Goal: Task Accomplishment & Management: Use online tool/utility

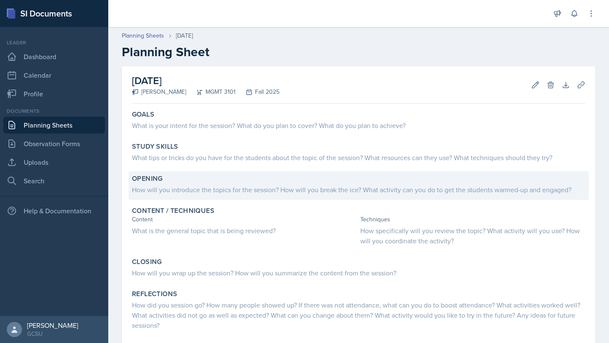
scroll to position [33, 0]
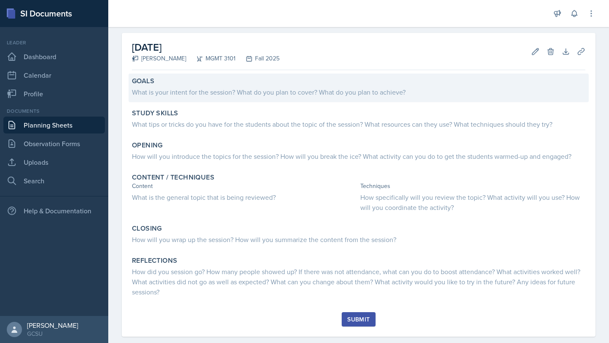
click at [239, 93] on div "What is your intent for the session? What do you plan to cover? What do you pla…" at bounding box center [358, 92] width 453 height 10
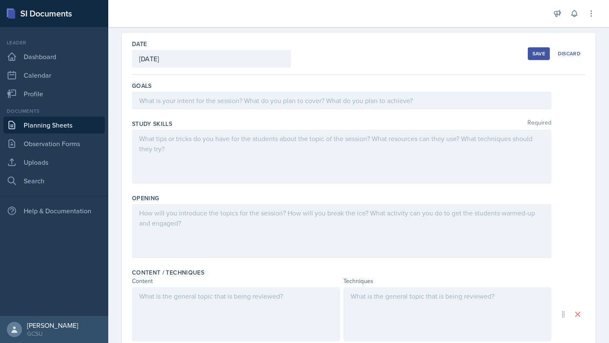
click at [195, 102] on div at bounding box center [341, 101] width 419 height 18
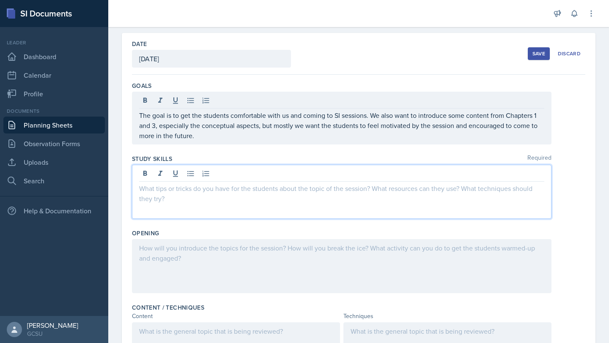
click at [181, 170] on div at bounding box center [341, 192] width 419 height 54
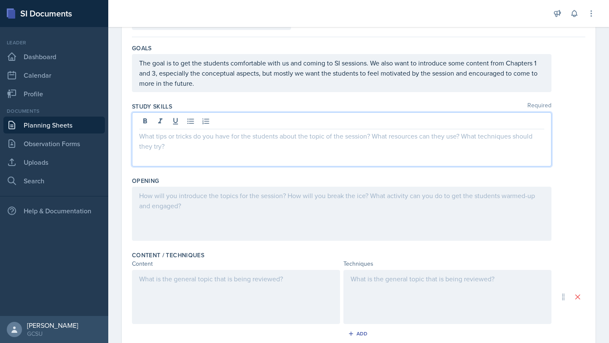
scroll to position [78, 0]
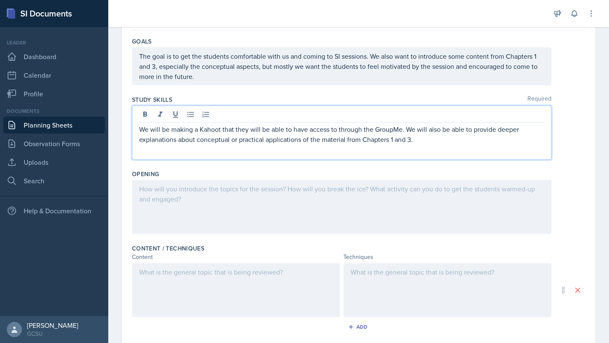
click at [244, 194] on div at bounding box center [341, 207] width 419 height 54
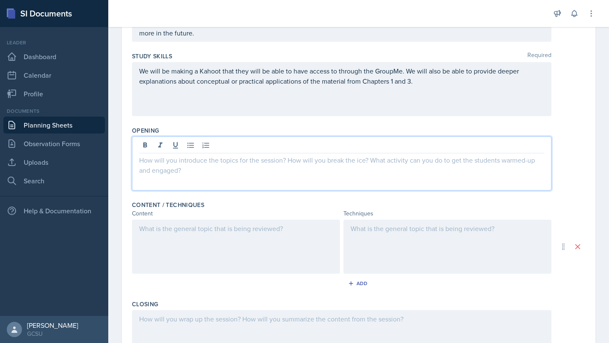
scroll to position [122, 0]
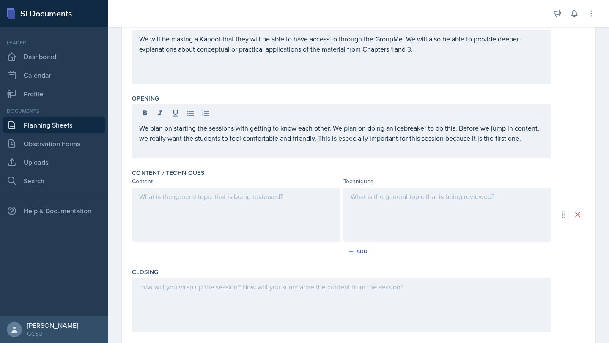
click at [224, 209] on div at bounding box center [236, 215] width 208 height 54
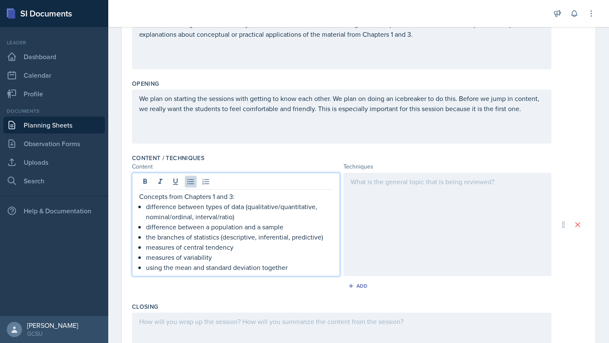
click at [367, 199] on div at bounding box center [447, 225] width 208 height 104
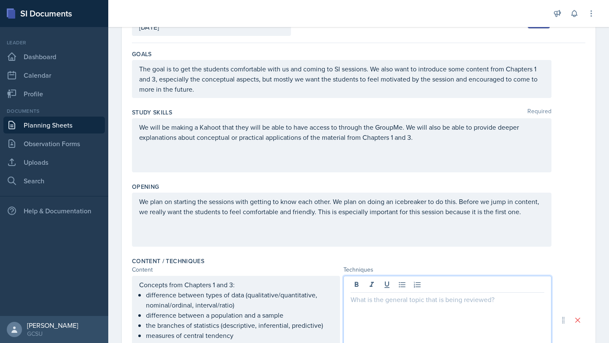
scroll to position [58, 0]
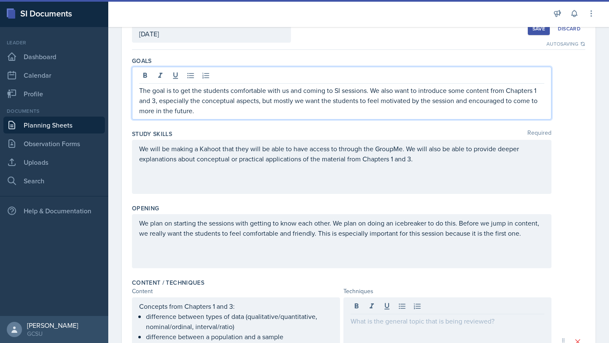
click at [249, 97] on p "The goal is to get the students comfortable with us and coming to SI sessions. …" at bounding box center [341, 100] width 405 height 30
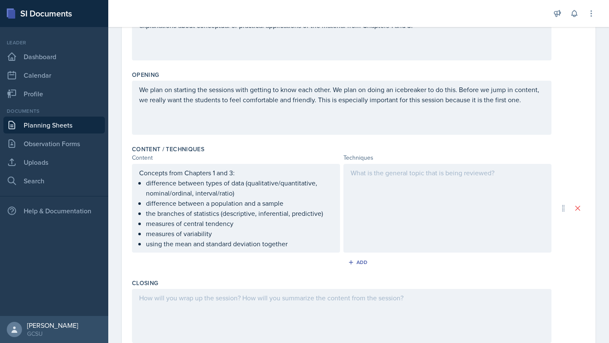
click at [390, 208] on div at bounding box center [447, 208] width 208 height 89
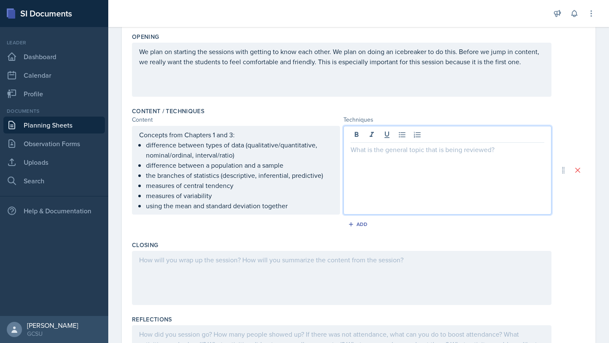
scroll to position [238, 0]
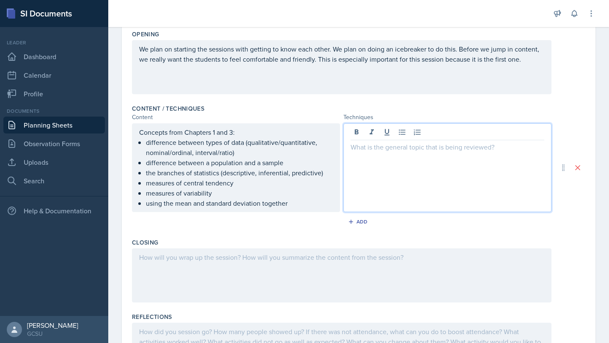
click at [279, 204] on p "using the mean and standard deviation together" at bounding box center [239, 203] width 187 height 10
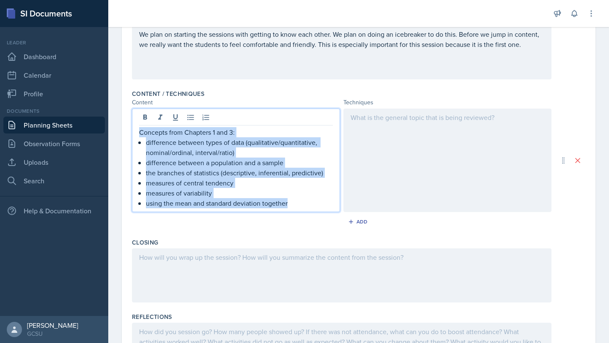
drag, startPoint x: 300, startPoint y: 203, endPoint x: 136, endPoint y: 134, distance: 178.0
click at [135, 134] on div "Concepts from Chapters 1 and 3: difference between types of data (qualitative/q…" at bounding box center [236, 161] width 208 height 104
copy div "Concepts from Chapters 1 and 3: difference between types of data (qualitative/q…"
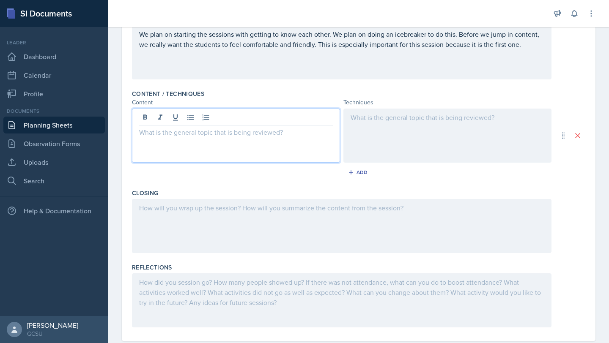
click at [255, 162] on div at bounding box center [236, 136] width 208 height 54
click at [267, 180] on div "Add" at bounding box center [358, 174] width 453 height 16
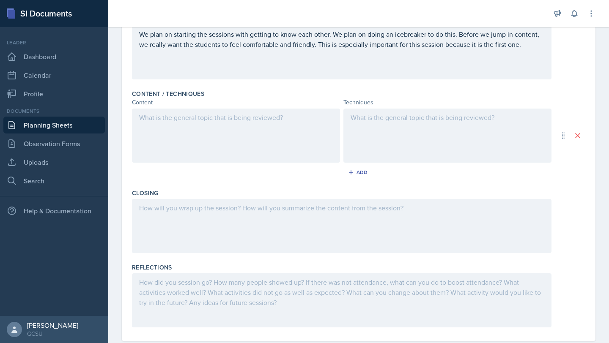
click at [261, 146] on div at bounding box center [236, 136] width 208 height 54
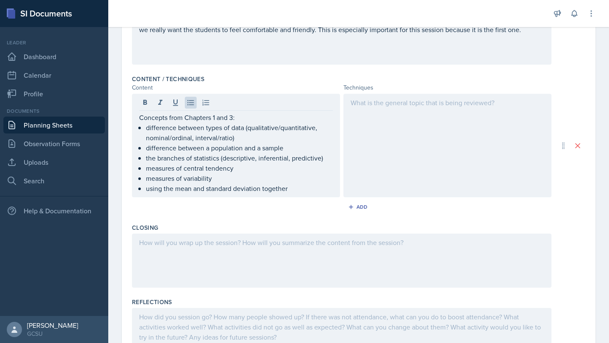
click at [402, 149] on div at bounding box center [447, 146] width 208 height 104
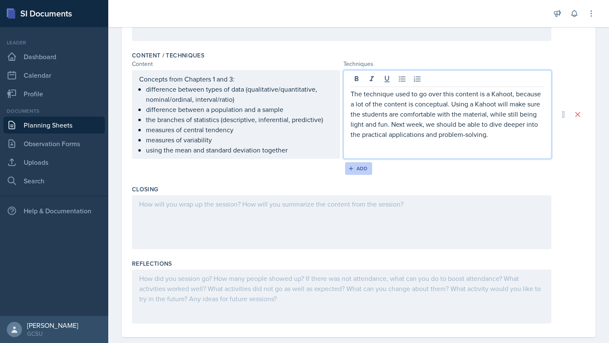
scroll to position [306, 0]
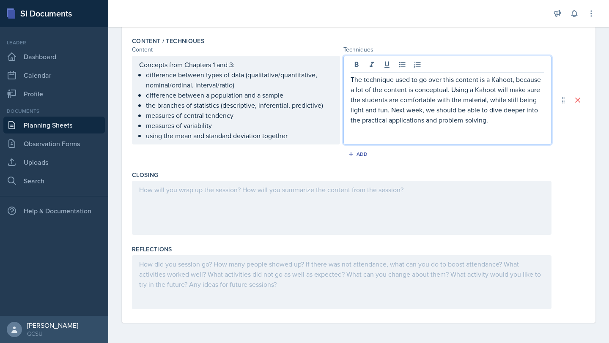
click at [315, 202] on div at bounding box center [341, 208] width 419 height 54
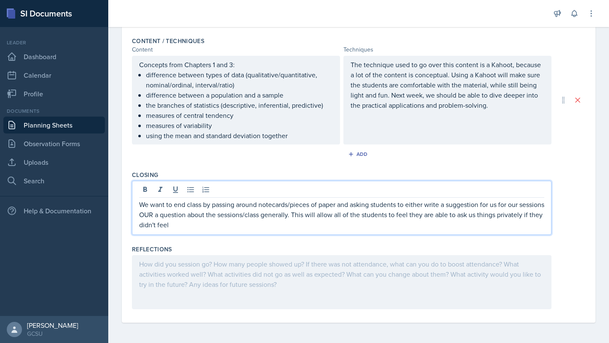
click at [526, 218] on p "We want to end class by passing around notecards/pieces of paper and asking stu…" at bounding box center [341, 215] width 405 height 30
click at [503, 213] on p "We want to end class by passing around notecards/pieces of paper and asking stu…" at bounding box center [341, 215] width 405 height 30
click at [347, 222] on p "We want to end class by passing around notecards/pieces of paper and asking stu…" at bounding box center [341, 215] width 405 height 30
click at [174, 221] on p "We want to end class by passing around notecards/pieces of paper and asking stu…" at bounding box center [341, 215] width 405 height 30
click at [172, 216] on p "We want to end class by passing around notecards/pieces of paper and asking stu…" at bounding box center [341, 215] width 405 height 30
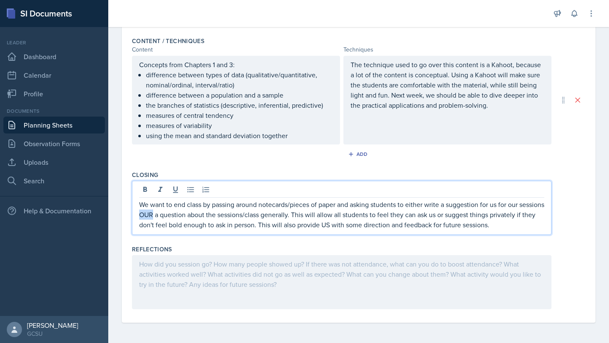
click at [172, 216] on p "We want to end class by passing around notecards/pieces of paper and asking stu…" at bounding box center [341, 215] width 405 height 30
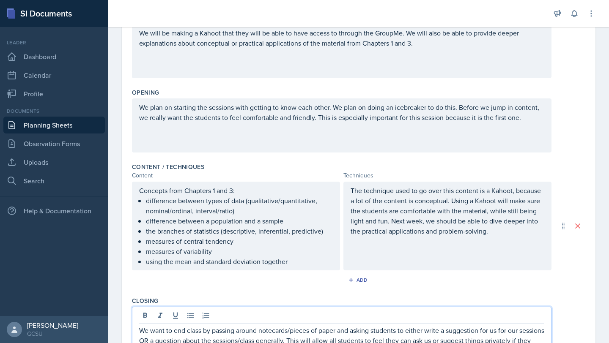
click at [257, 201] on p "difference between types of data (qualitative/quantitative, nominal/ordinal, in…" at bounding box center [239, 206] width 187 height 20
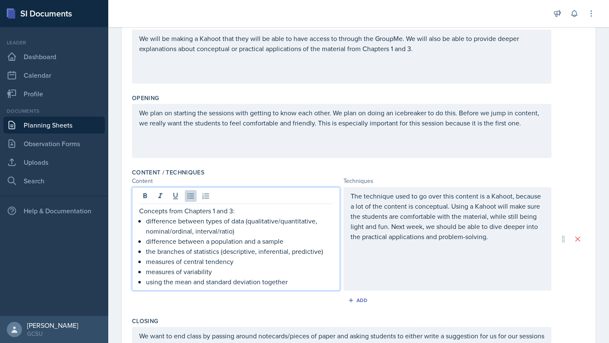
click at [413, 228] on p "The technique used to go over this content is a Kahoot, because a lot of the co…" at bounding box center [447, 216] width 194 height 51
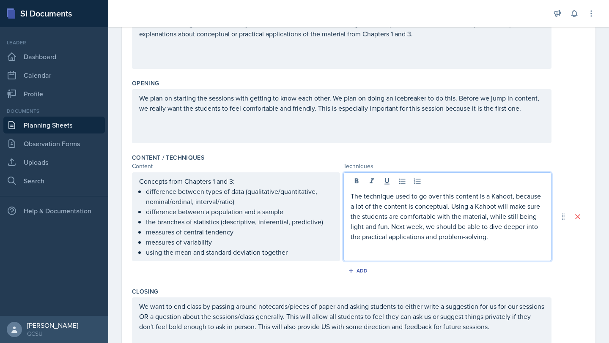
click at [397, 239] on p "The technique used to go over this content is a Kahoot, because a lot of the co…" at bounding box center [447, 216] width 194 height 51
click at [364, 94] on div "We plan on starting the sessions with getting to know each other. We plan on do…" at bounding box center [341, 116] width 419 height 54
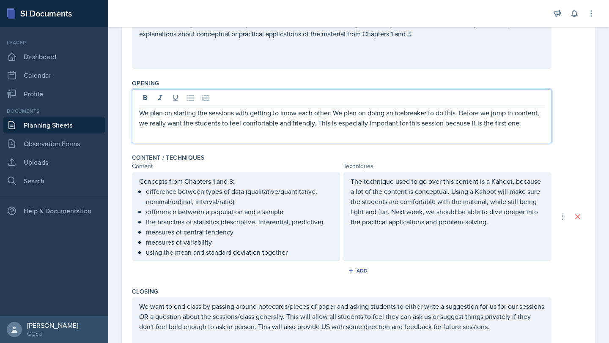
click at [360, 124] on p "We plan on starting the sessions with getting to know each other. We plan on do…" at bounding box center [341, 118] width 405 height 20
click at [378, 128] on p "We plan to start the sessions by getting to know each other. We plan on doing a…" at bounding box center [341, 118] width 405 height 20
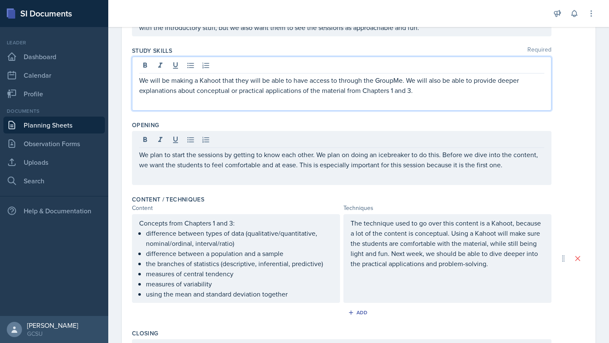
click at [318, 79] on p "We will be making a Kahoot that they will be able to have access to through the…" at bounding box center [341, 85] width 405 height 20
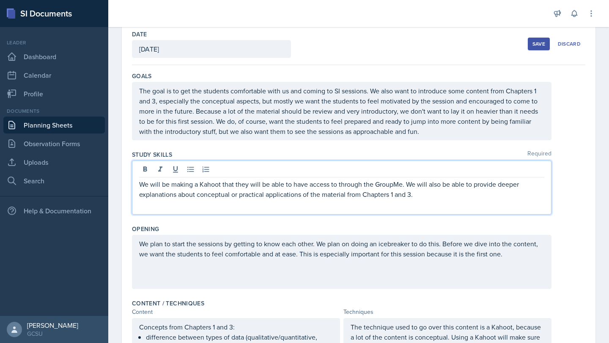
scroll to position [58, 0]
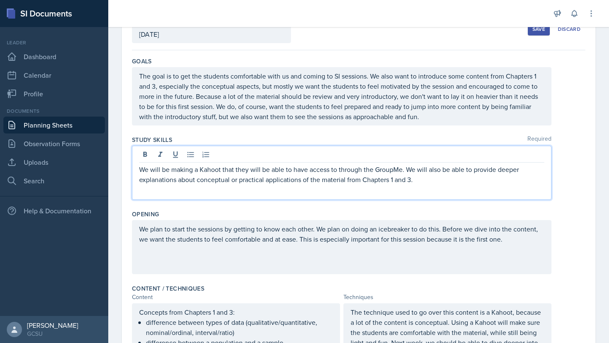
click at [296, 101] on p "The goal is to get the students comfortable with us and coming to SI sessions. …" at bounding box center [341, 96] width 405 height 51
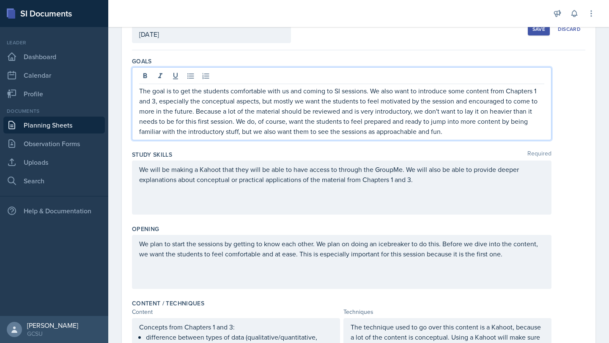
click at [323, 112] on p "The goal is to get the students comfortable with us and coming to SI sessions. …" at bounding box center [341, 111] width 405 height 51
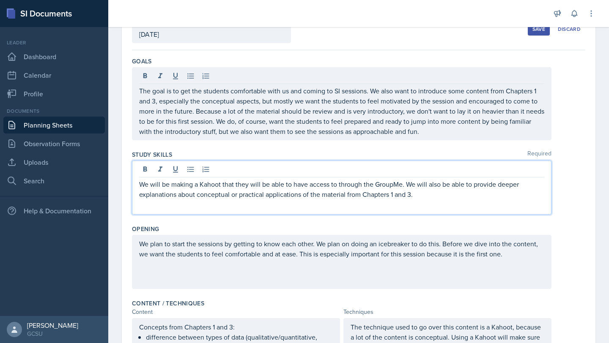
click at [379, 172] on div "We will be making a Kahoot that they will be able to have access to through the…" at bounding box center [341, 188] width 419 height 54
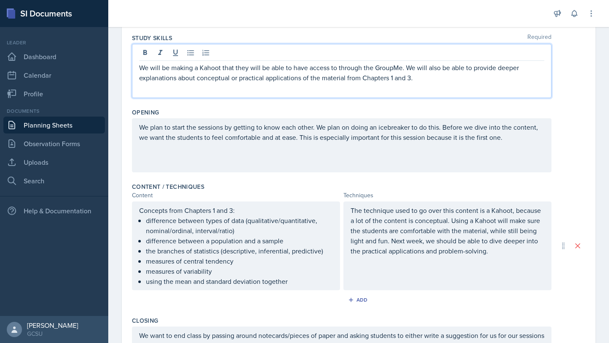
scroll to position [159, 0]
click at [227, 138] on p "We plan to start the sessions by getting to know each other. We plan on doing a…" at bounding box center [341, 133] width 405 height 20
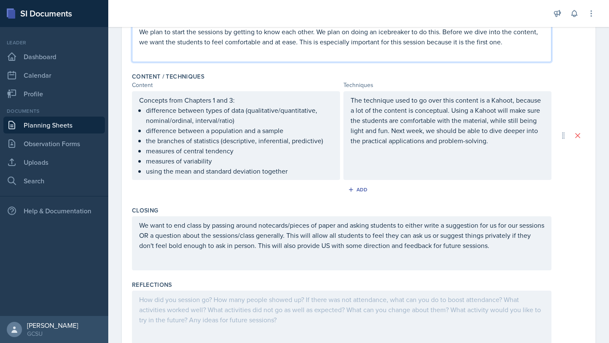
scroll to position [306, 0]
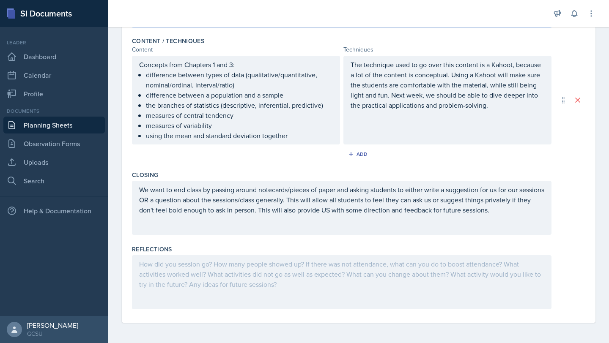
click at [468, 90] on p "The technique used to go over this content is a Kahoot, because a lot of the co…" at bounding box center [447, 85] width 194 height 51
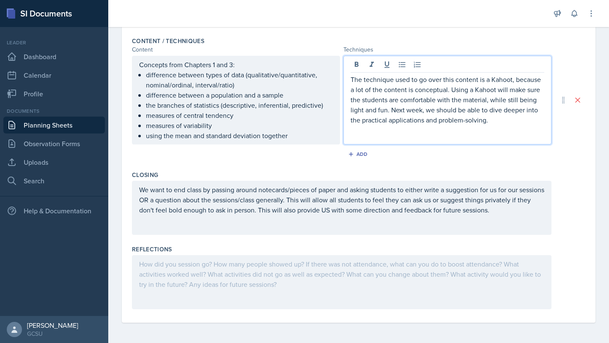
click at [407, 213] on p "We want to end class by passing around notecards/pieces of paper and asking stu…" at bounding box center [341, 200] width 405 height 30
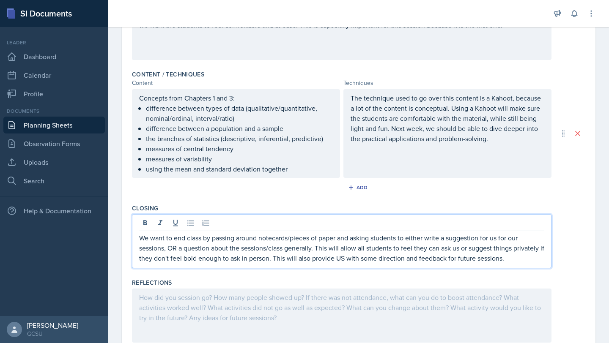
click at [203, 299] on p at bounding box center [341, 298] width 405 height 10
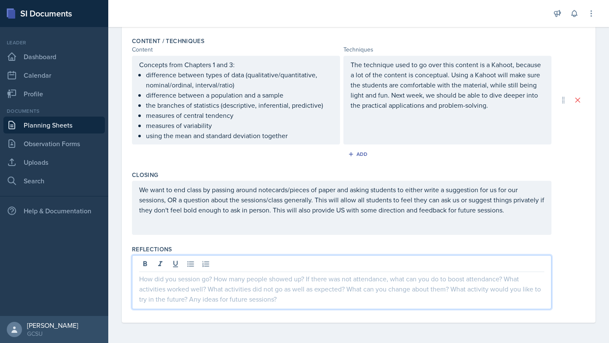
click at [198, 226] on div "We want to end class by passing around notecards/pieces of paper and asking stu…" at bounding box center [341, 208] width 419 height 54
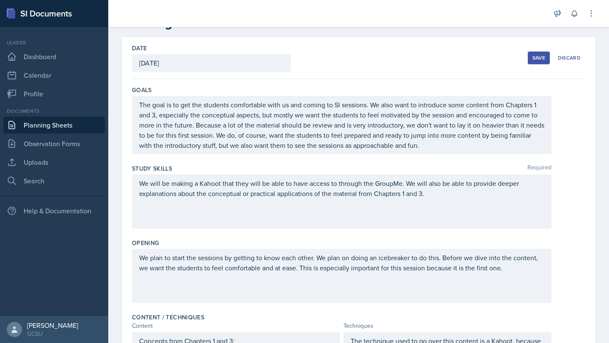
scroll to position [9, 0]
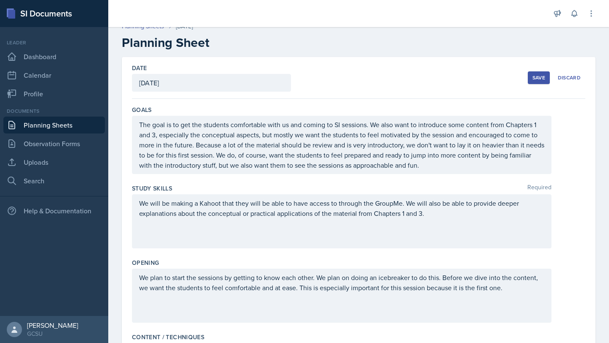
click at [197, 157] on p "The goal is to get the students comfortable with us and coming to SI sessions. …" at bounding box center [341, 145] width 405 height 51
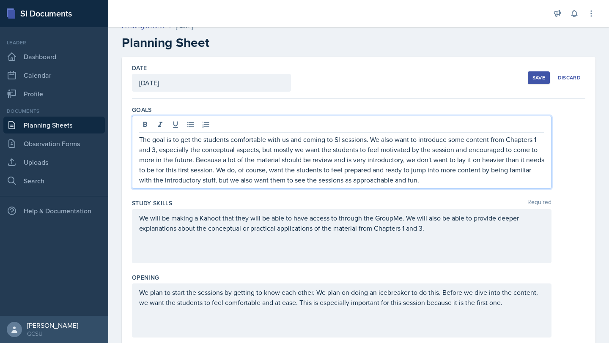
click at [204, 211] on div "We will be making a Kahoot that they will be able to have access to through the…" at bounding box center [341, 236] width 419 height 54
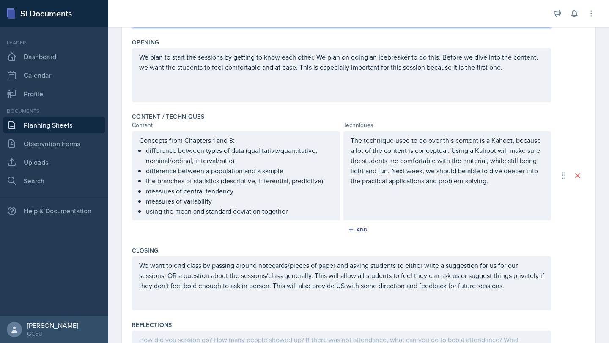
scroll to position [0, 0]
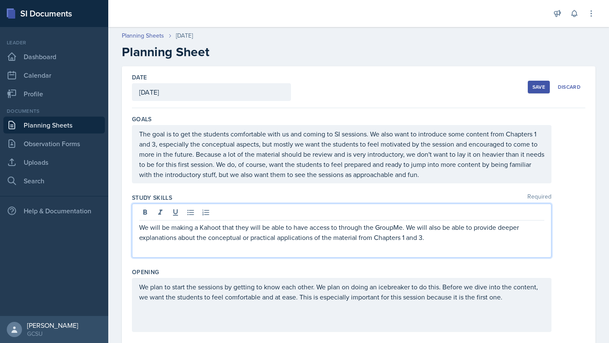
click at [536, 92] on button "Save" at bounding box center [539, 87] width 22 height 13
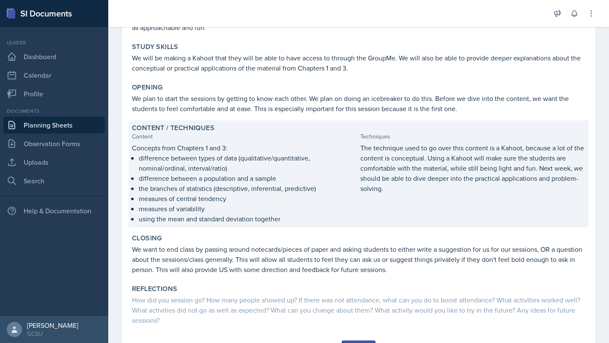
scroll to position [136, 0]
